Goal: Task Accomplishment & Management: Manage account settings

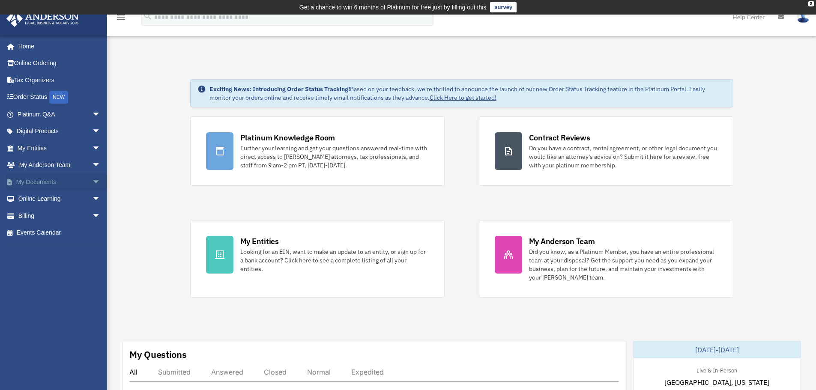
click at [92, 180] on span "arrow_drop_down" at bounding box center [100, 183] width 17 height 18
click at [33, 197] on link "Box" at bounding box center [63, 199] width 102 height 17
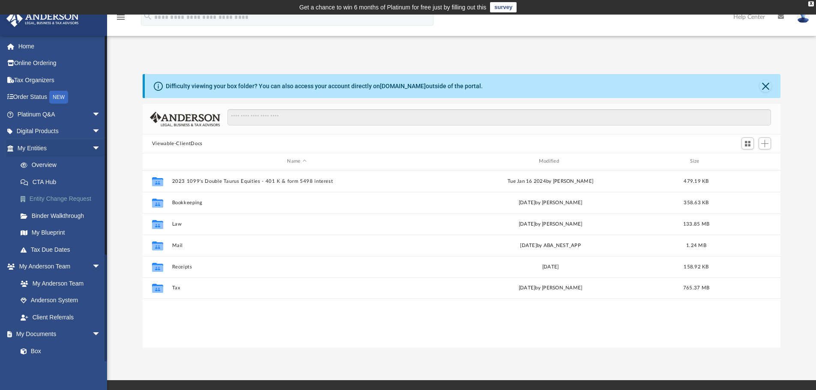
scroll to position [189, 632]
click at [804, 18] on img at bounding box center [803, 17] width 13 height 12
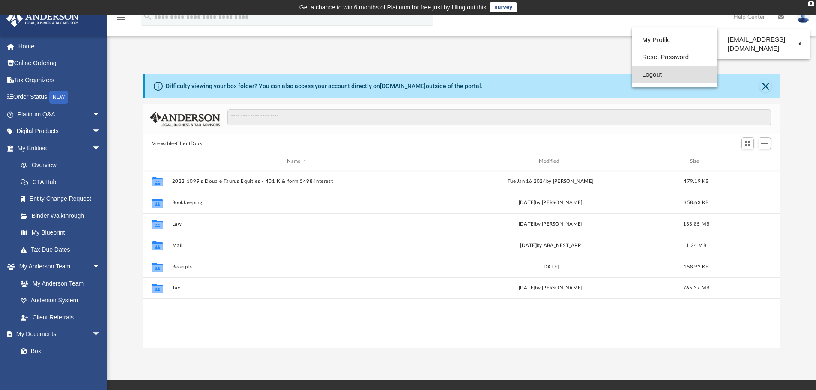
click at [639, 73] on link "Logout" at bounding box center [675, 75] width 86 height 18
